Goal: Task Accomplishment & Management: Complete application form

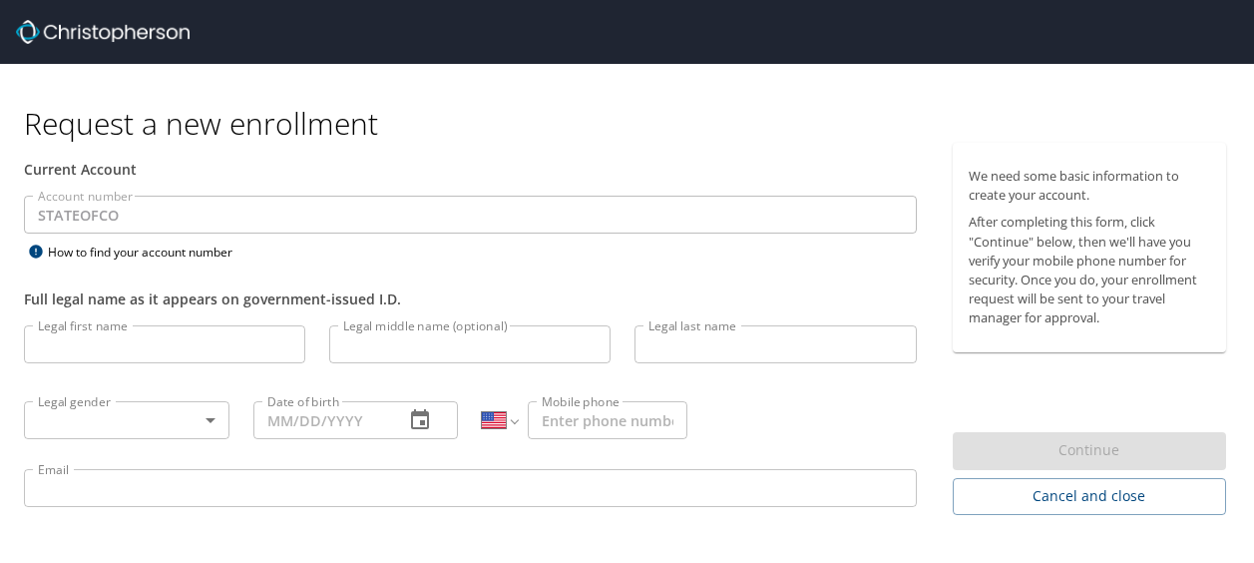
select select "US"
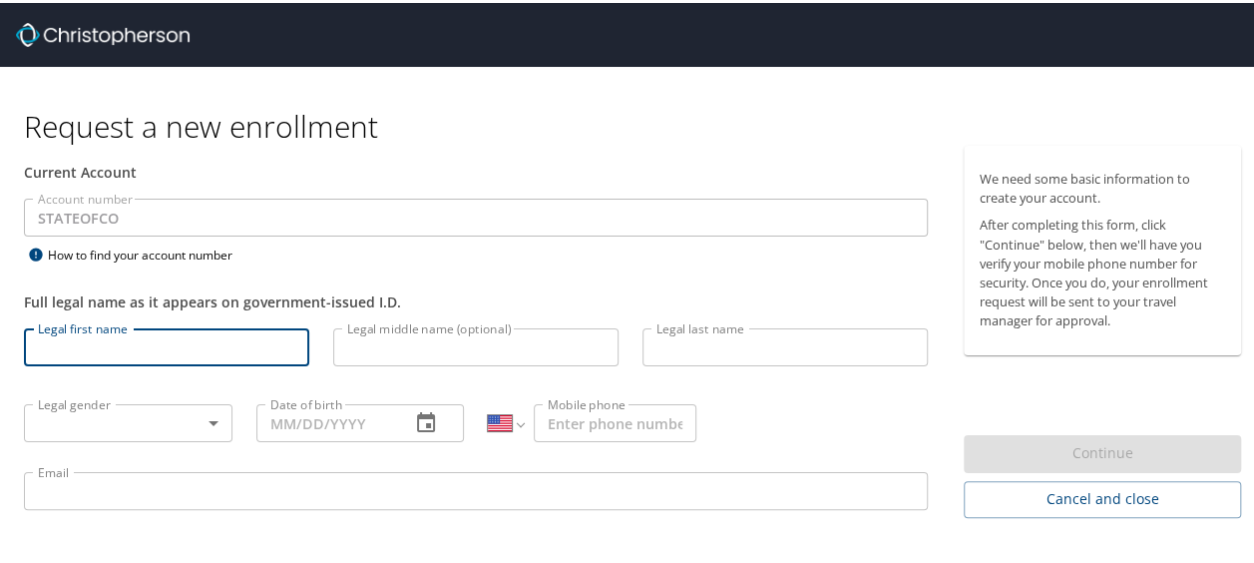
click at [181, 357] on input "Legal first name" at bounding box center [166, 344] width 285 height 38
type input "[PERSON_NAME]"
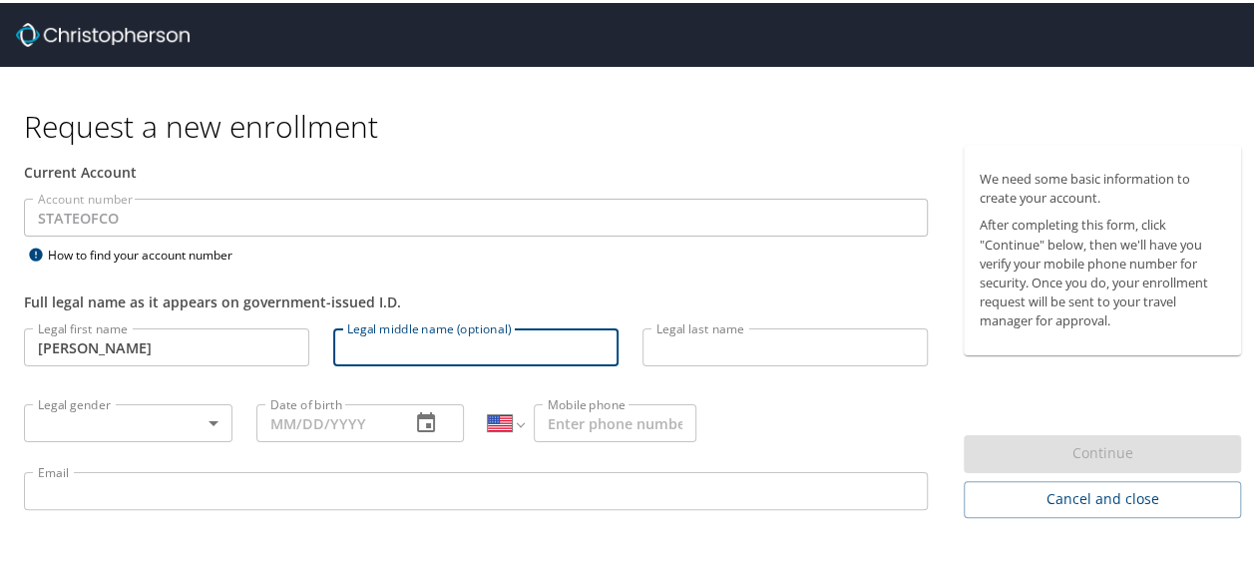
type input "B"
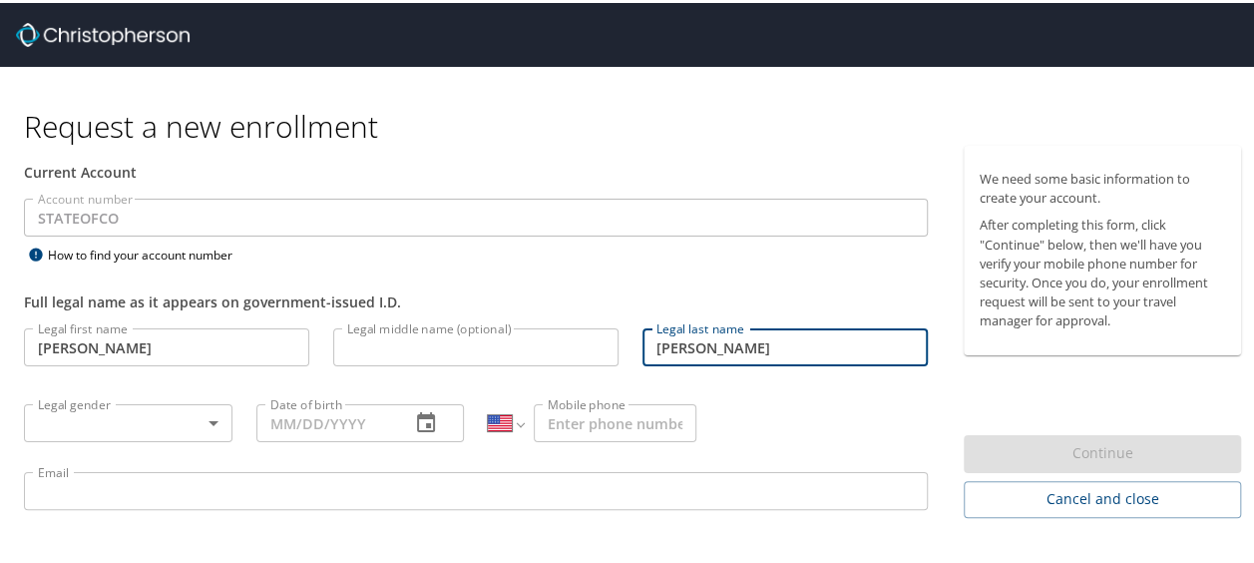
type input "[PERSON_NAME]"
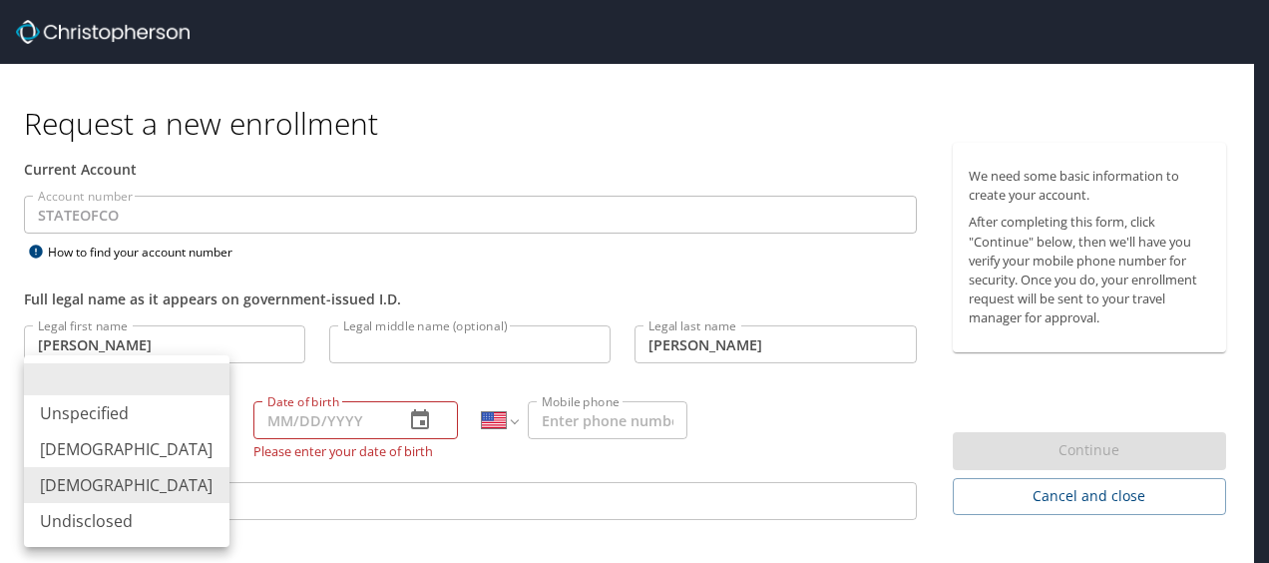
type input "[DEMOGRAPHIC_DATA]"
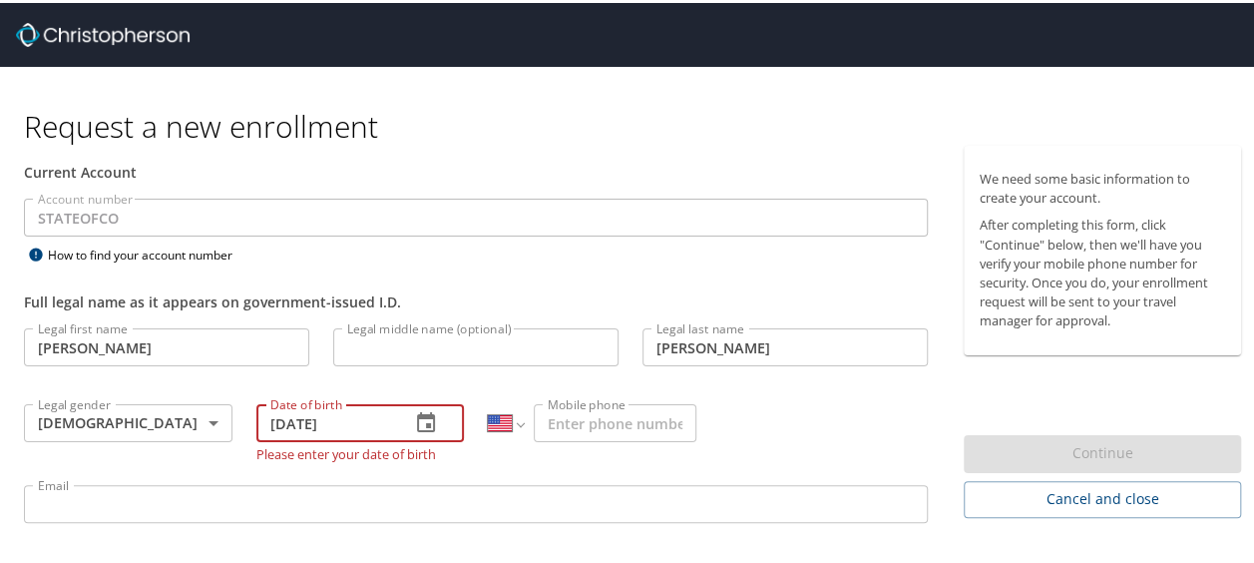
type input "[DATE]"
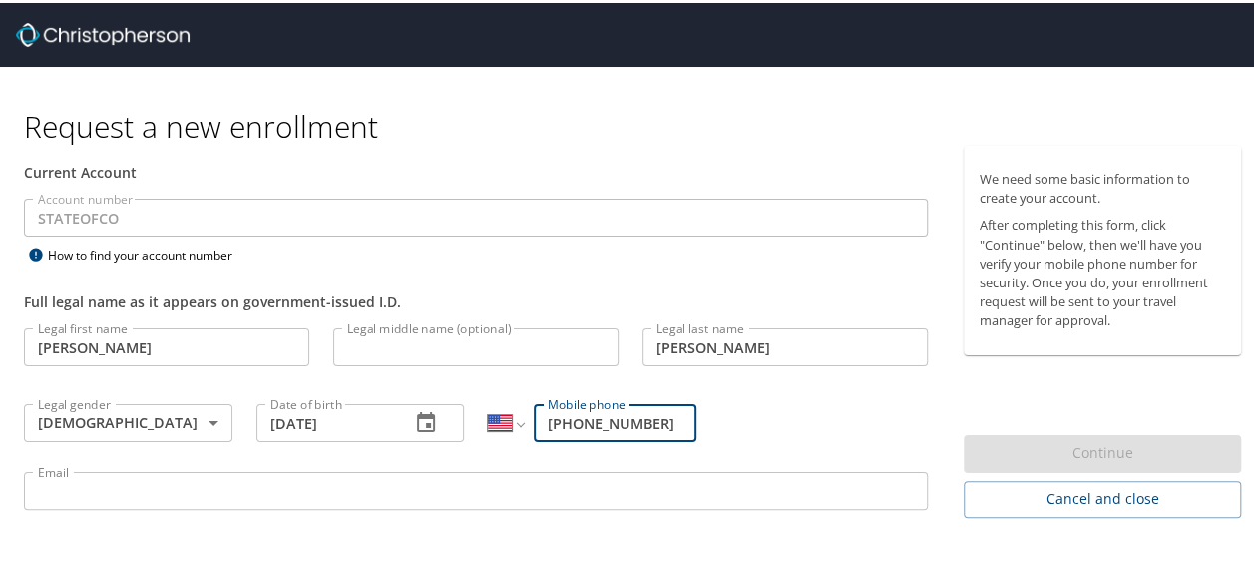
type input "[PHONE_NUMBER]"
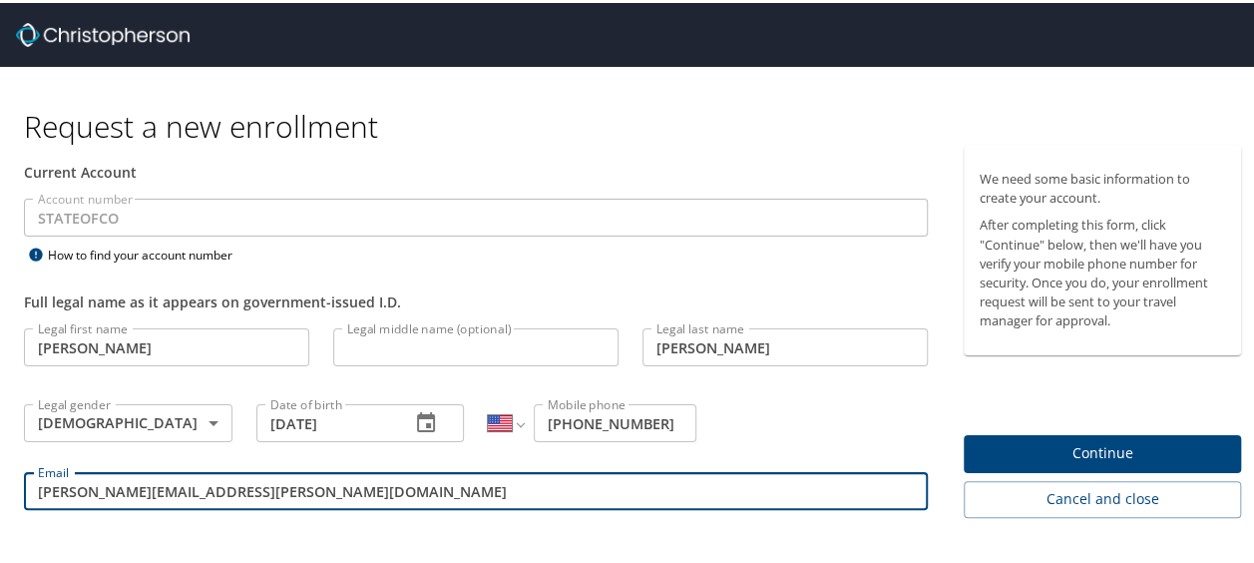
type input "[PERSON_NAME][EMAIL_ADDRESS][PERSON_NAME][DOMAIN_NAME]"
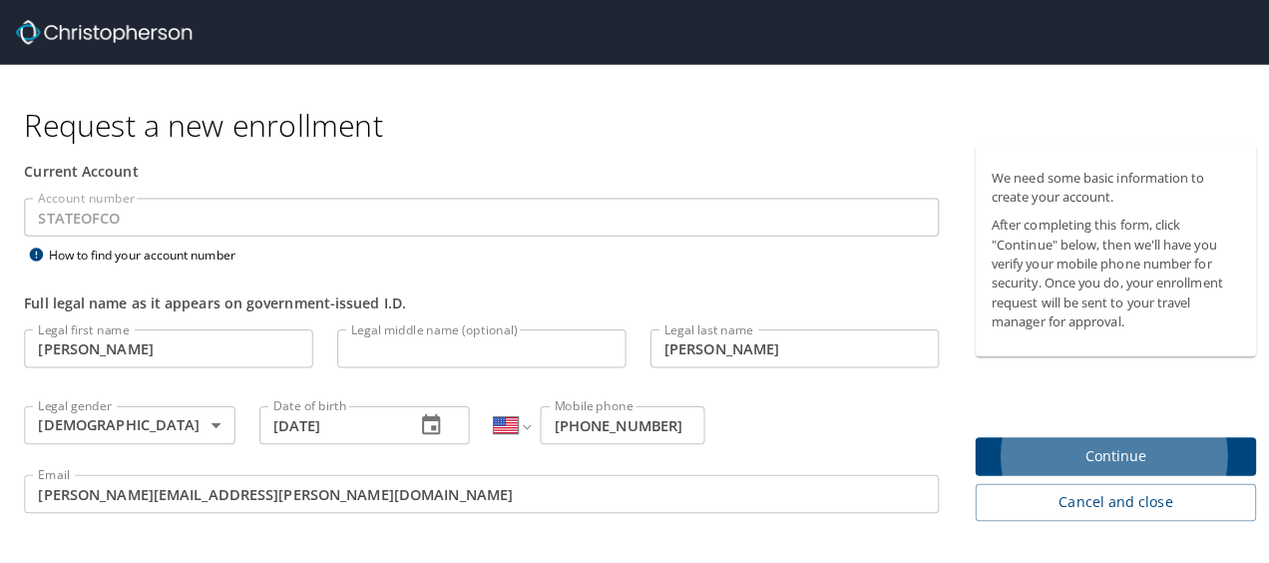
scroll to position [51, 0]
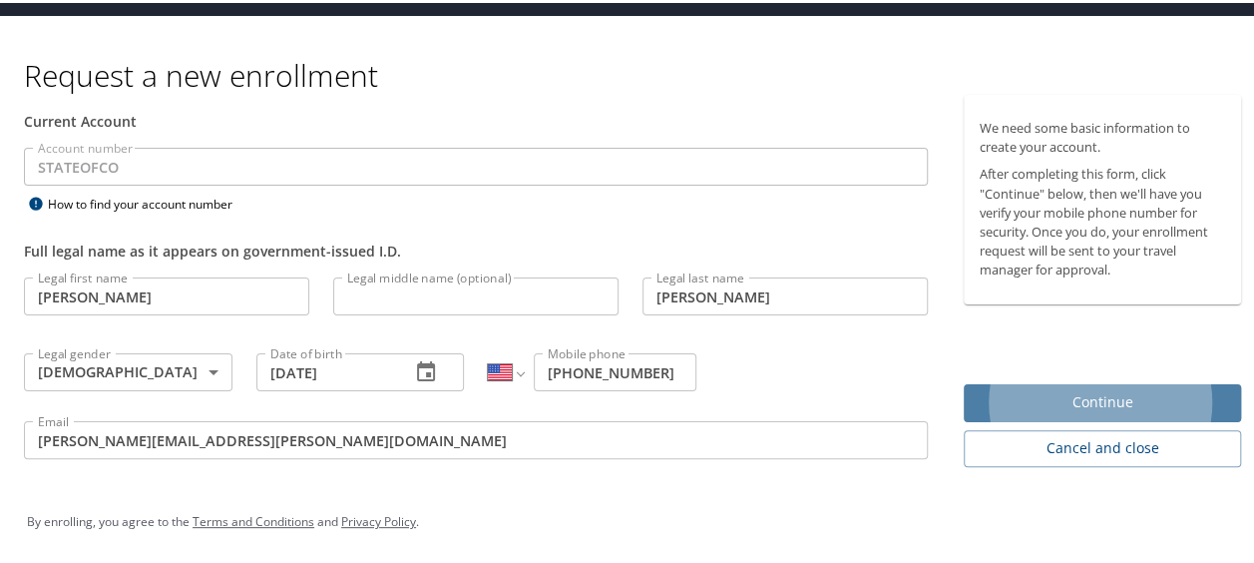
click at [1172, 391] on span "Continue" at bounding box center [1102, 399] width 245 height 25
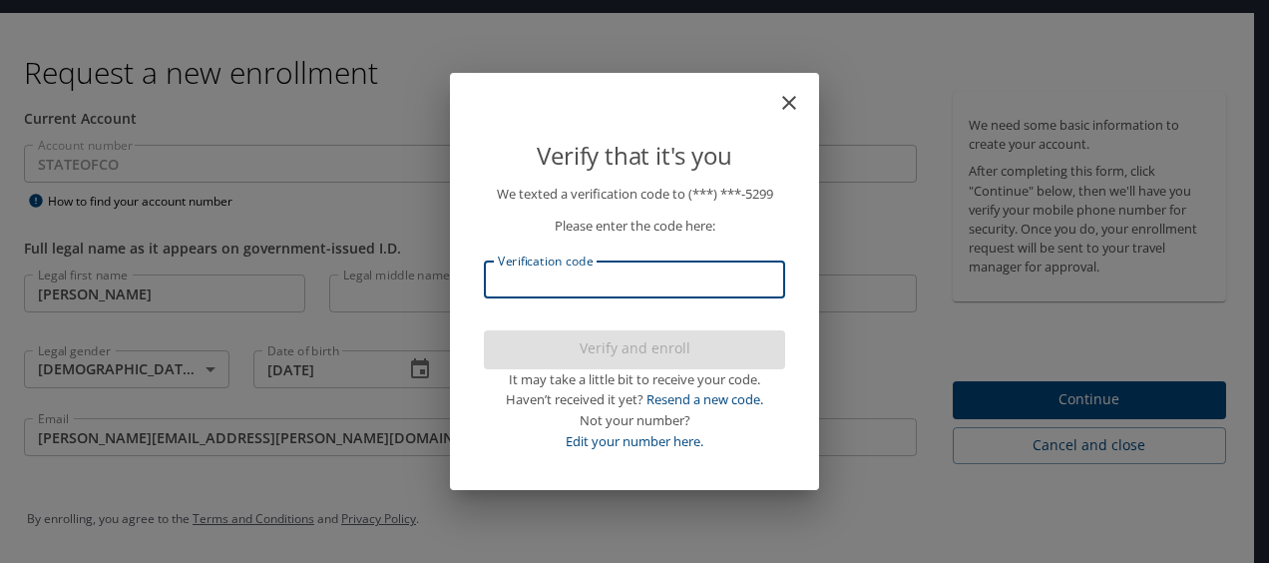
click at [656, 275] on input "Verification code" at bounding box center [634, 279] width 301 height 38
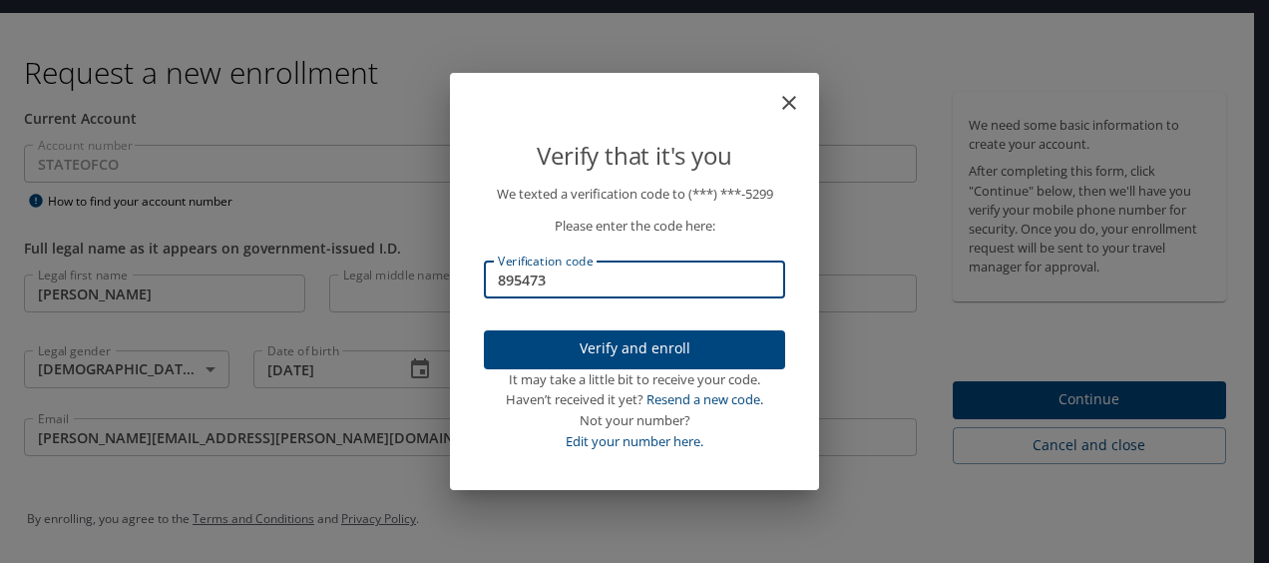
type input "895473"
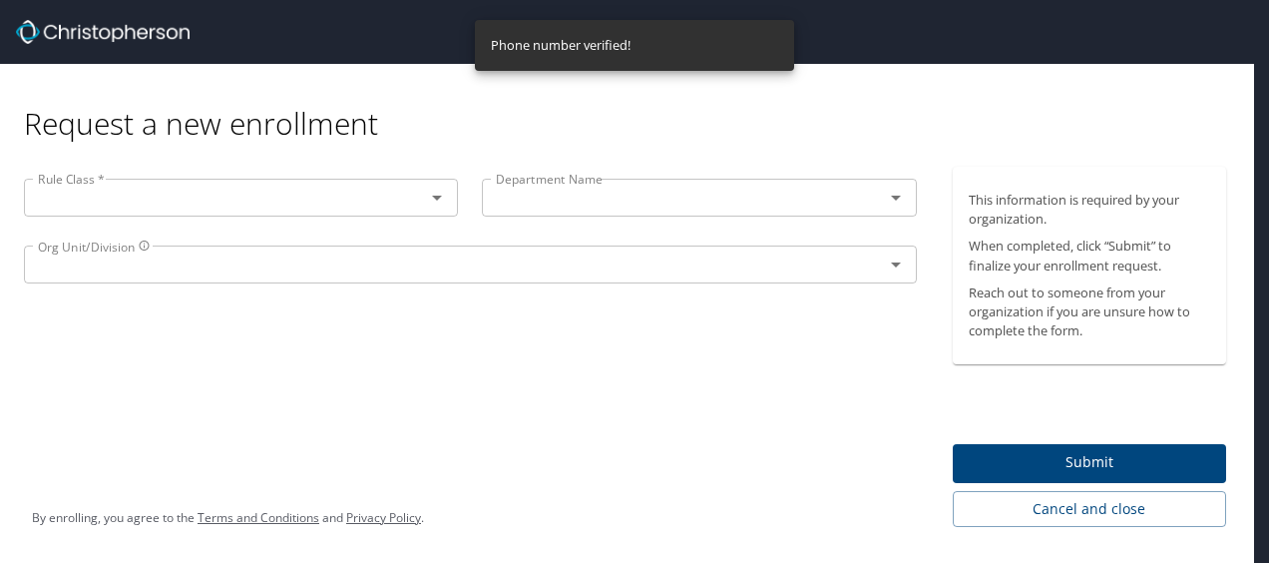
scroll to position [0, 0]
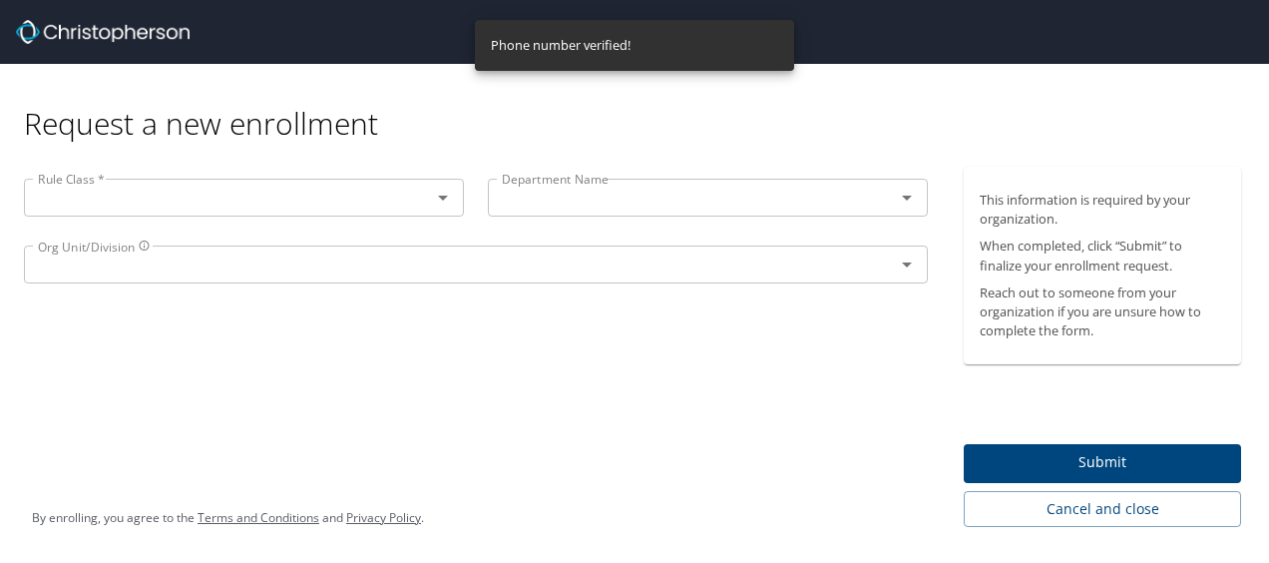
click at [423, 206] on div at bounding box center [429, 198] width 52 height 28
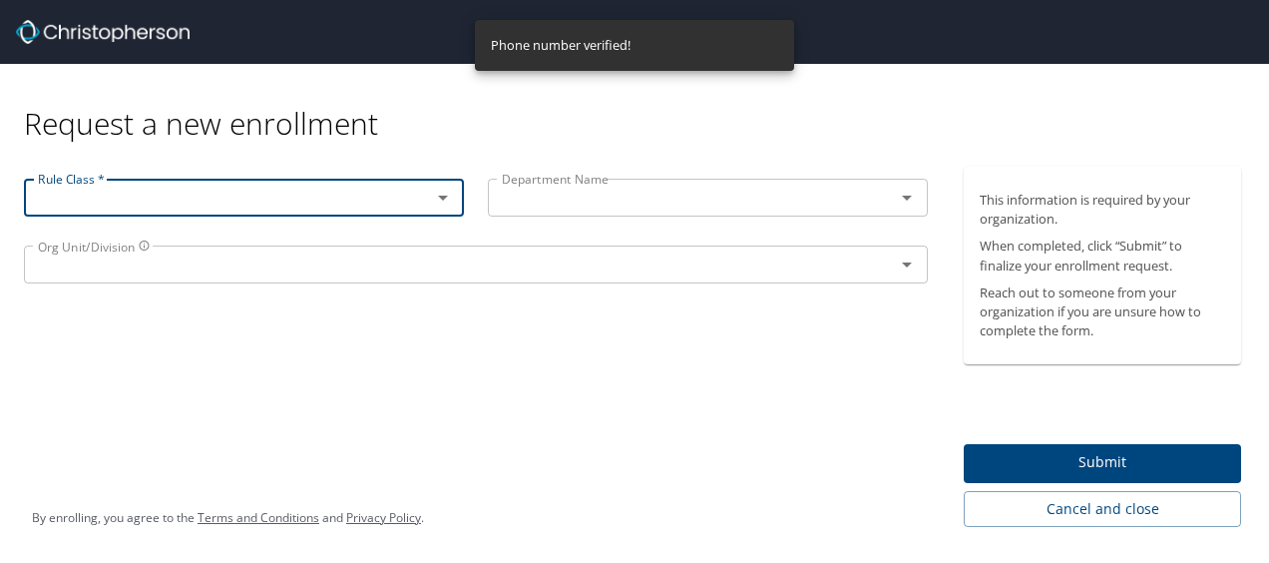
click at [443, 200] on icon "Open" at bounding box center [443, 198] width 24 height 24
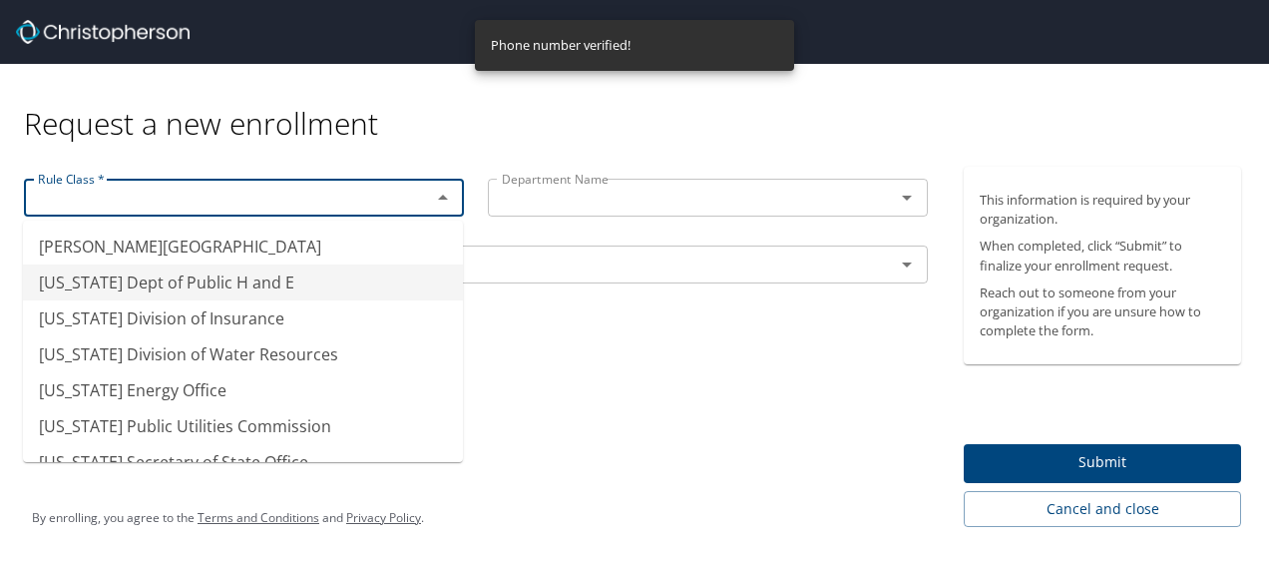
click at [263, 278] on li "[US_STATE] Dept of Public H and E" at bounding box center [243, 282] width 440 height 36
type input "[US_STATE] Dept of Public H and E"
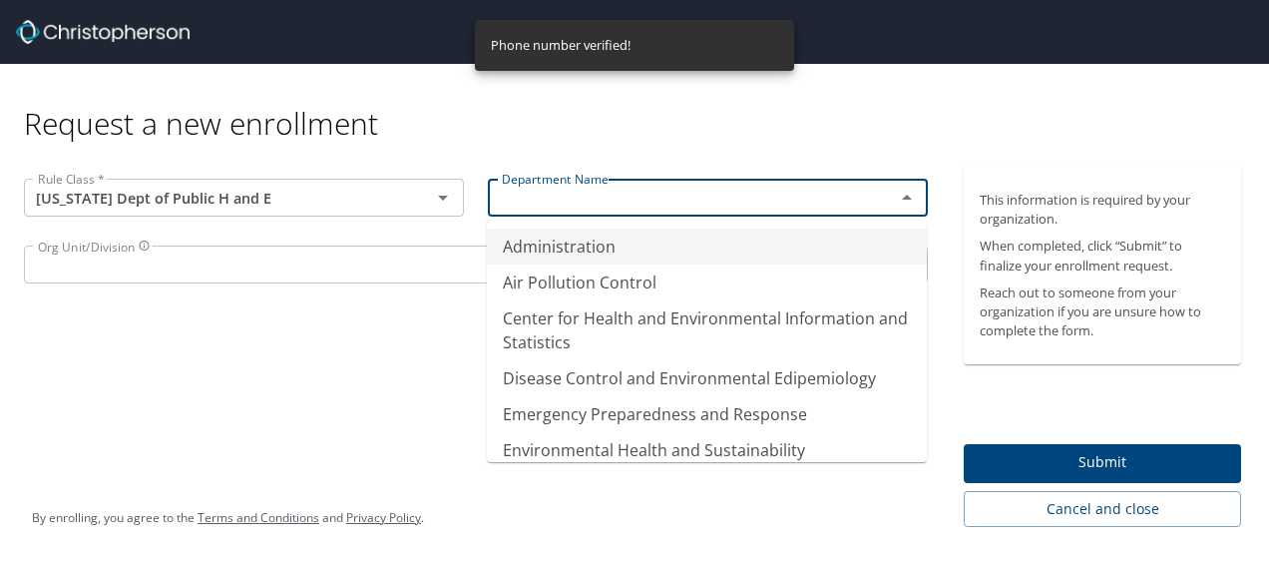
click at [601, 204] on input "text" at bounding box center [678, 198] width 369 height 26
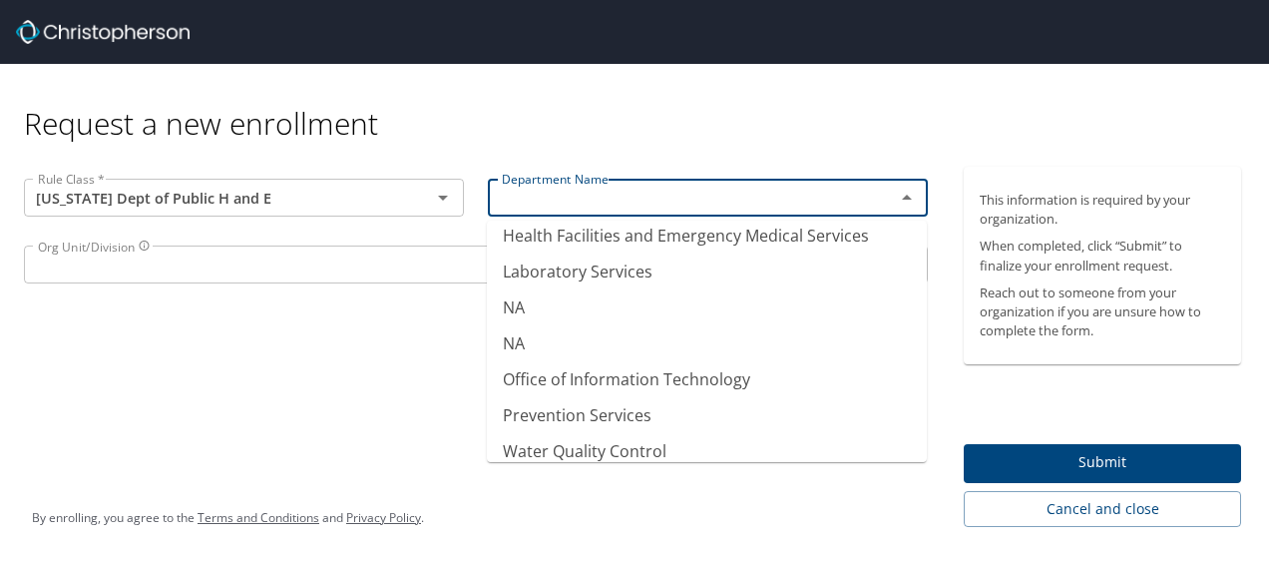
scroll to position [301, 0]
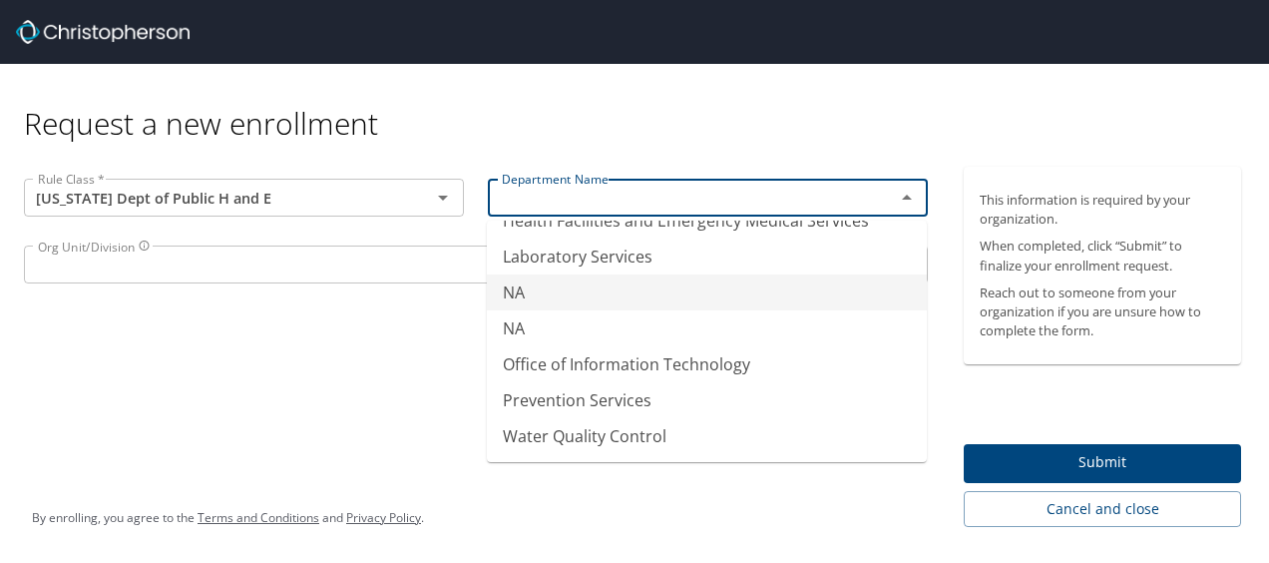
click at [615, 292] on li "NA" at bounding box center [707, 292] width 440 height 36
type input "NA"
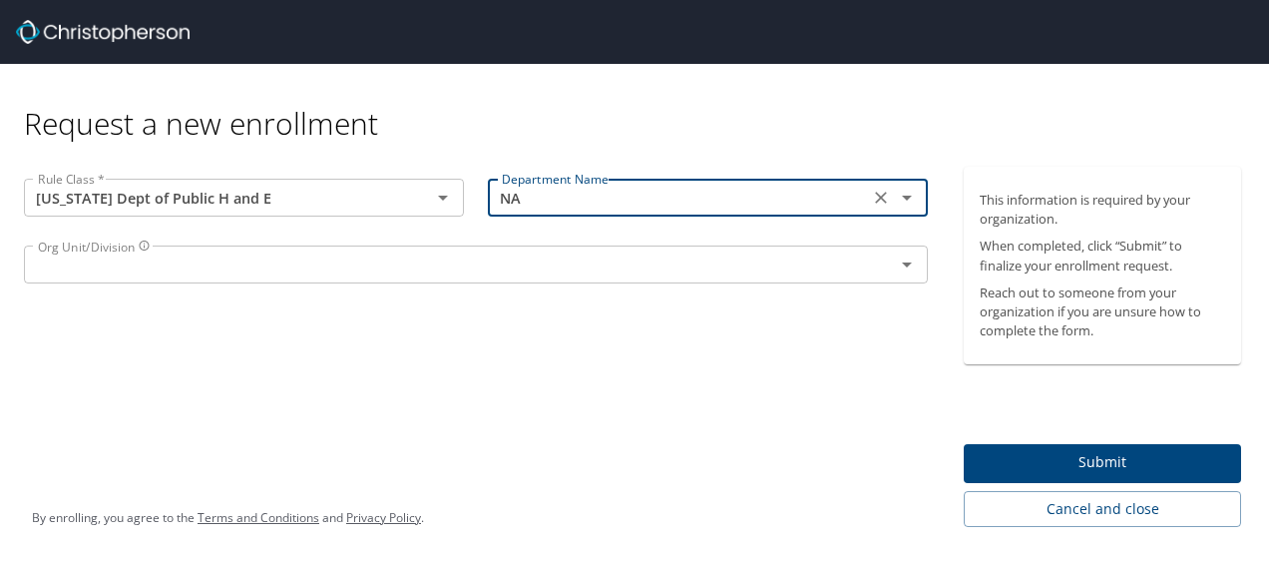
click at [530, 274] on input "text" at bounding box center [446, 264] width 833 height 26
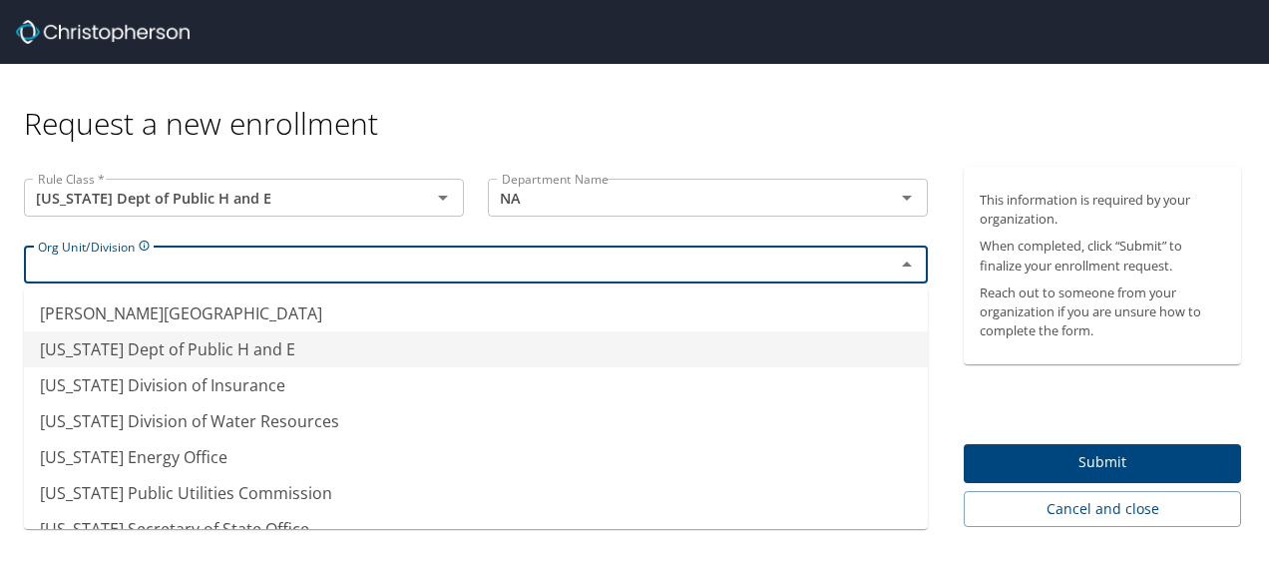
click at [518, 341] on li "[US_STATE] Dept of Public H and E" at bounding box center [476, 349] width 904 height 36
type input "[US_STATE] Dept of Public H and E"
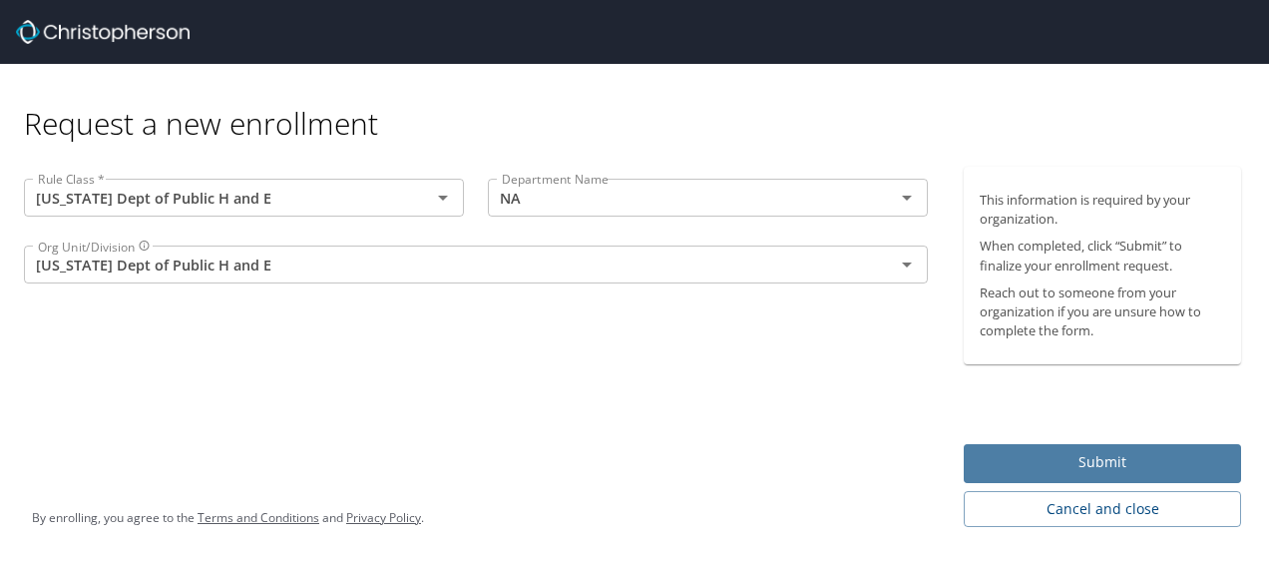
click at [1082, 466] on span "Submit" at bounding box center [1102, 462] width 245 height 25
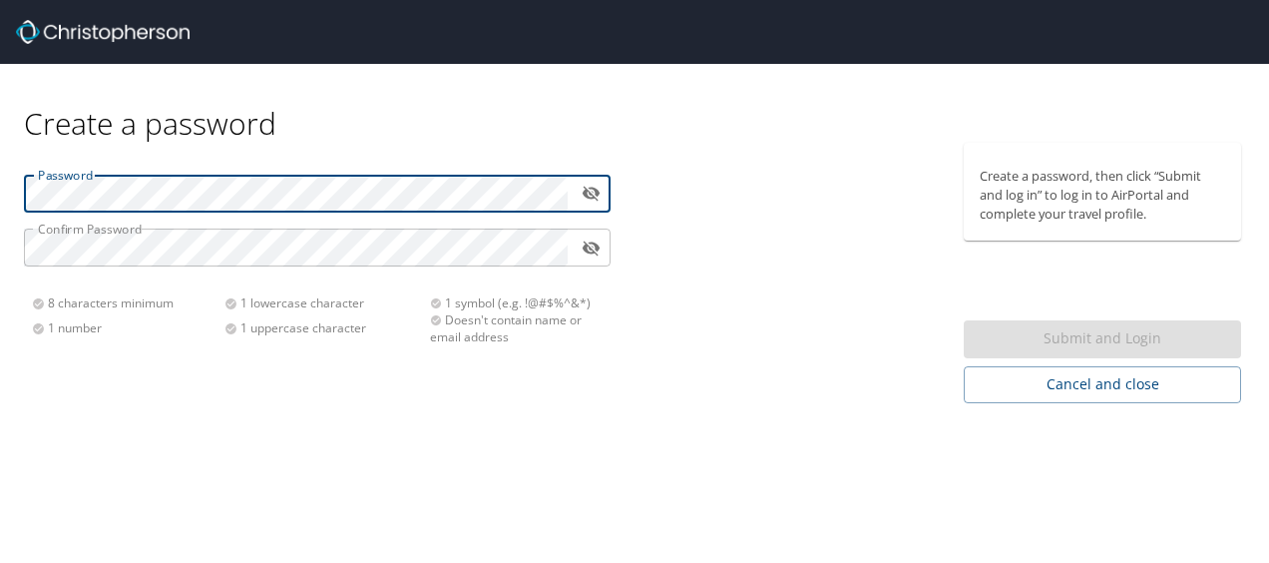
click at [591, 190] on icon "toggle password visibility" at bounding box center [592, 194] width 18 height 15
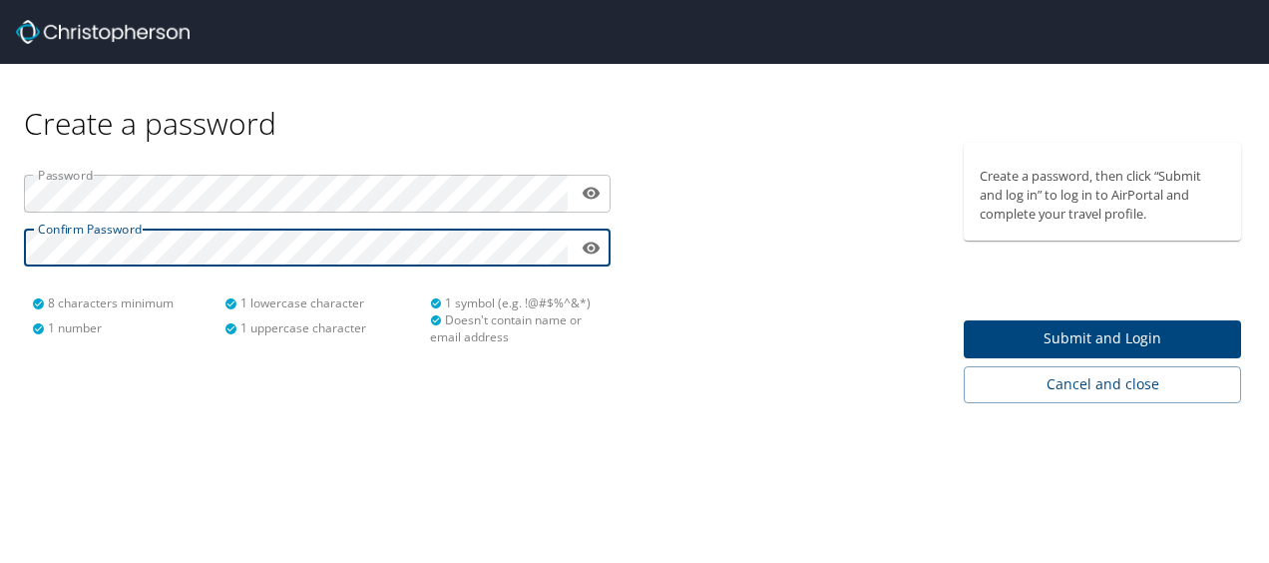
click at [1091, 343] on span "Submit and Login" at bounding box center [1102, 338] width 245 height 25
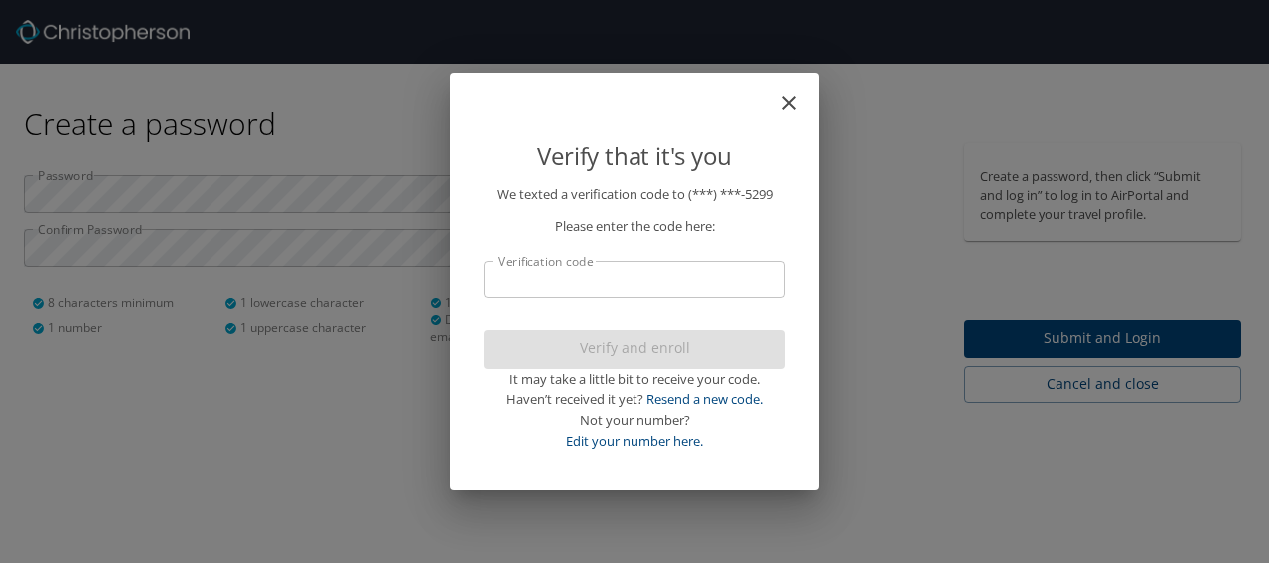
click at [683, 290] on input "Verification code" at bounding box center [634, 279] width 301 height 38
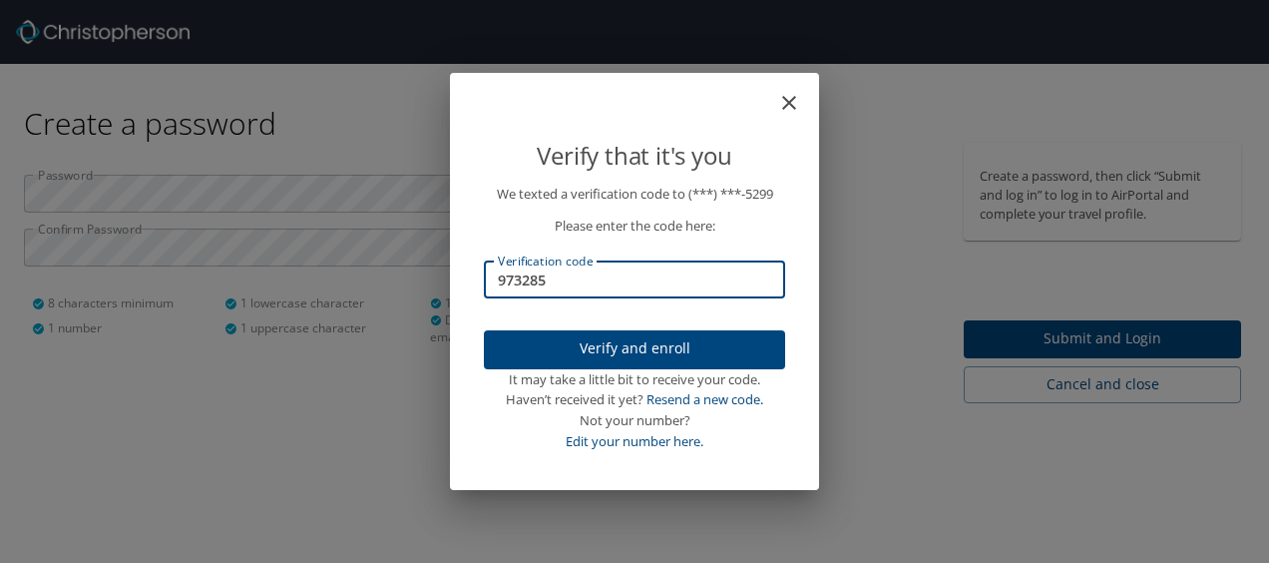
type input "973285"
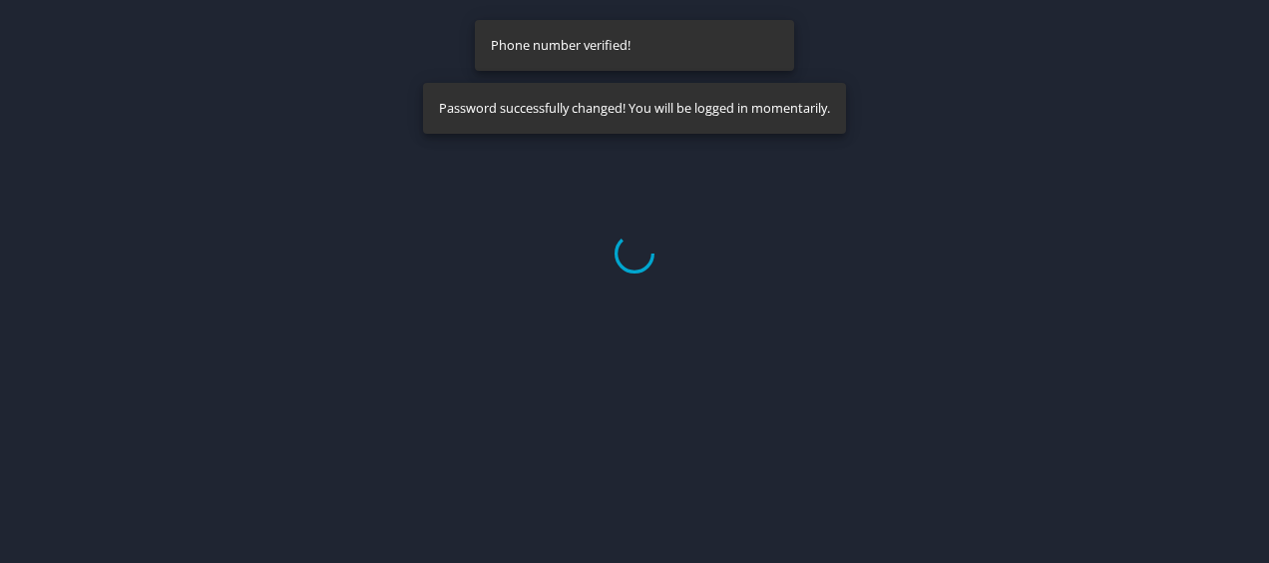
select select "US"
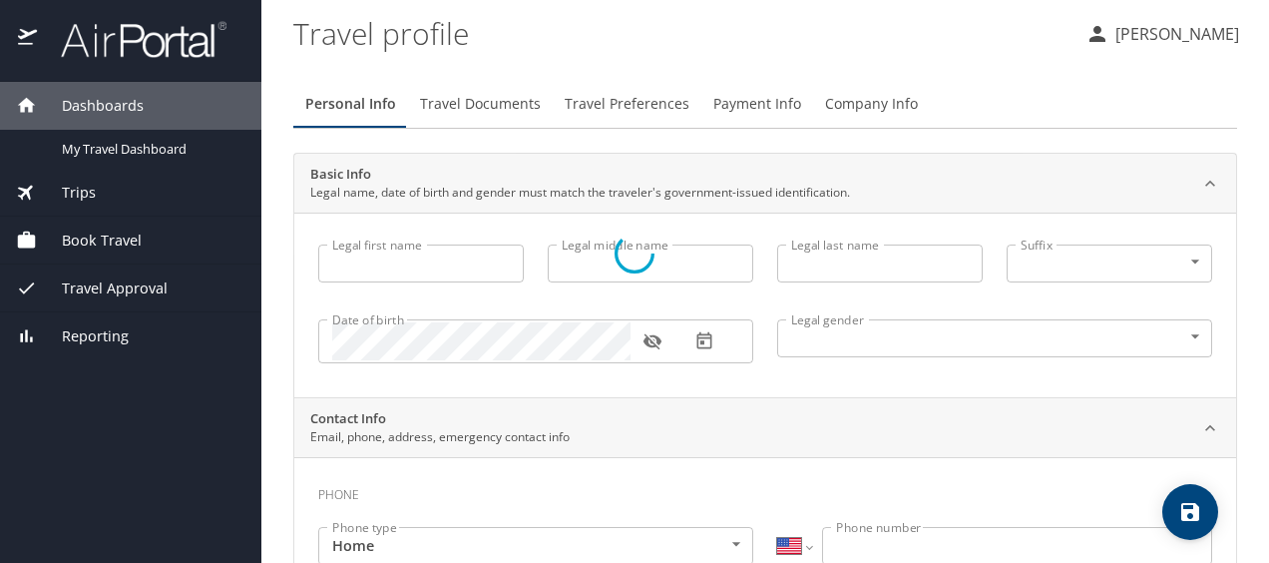
type input "[PERSON_NAME]"
type input "[DEMOGRAPHIC_DATA]"
select select "US"
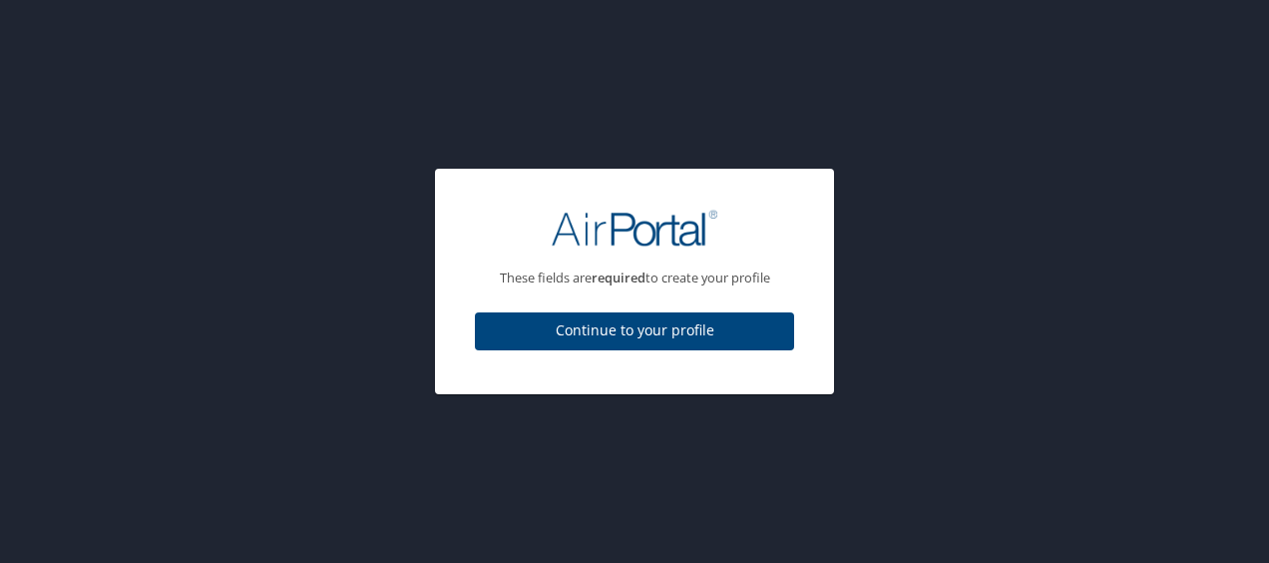
click at [673, 331] on span "Continue to your profile" at bounding box center [634, 330] width 287 height 25
select select "US"
